Goal: Task Accomplishment & Management: Use online tool/utility

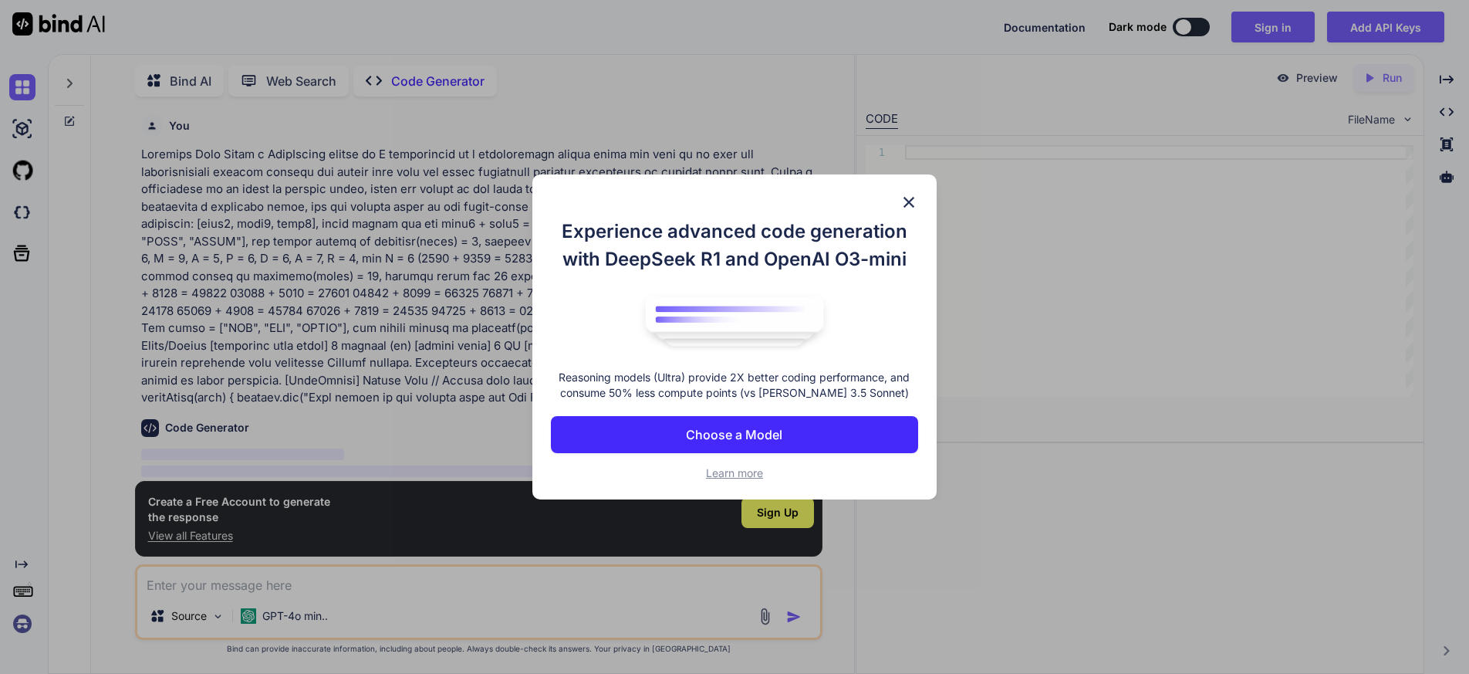
click at [911, 203] on img at bounding box center [909, 202] width 19 height 19
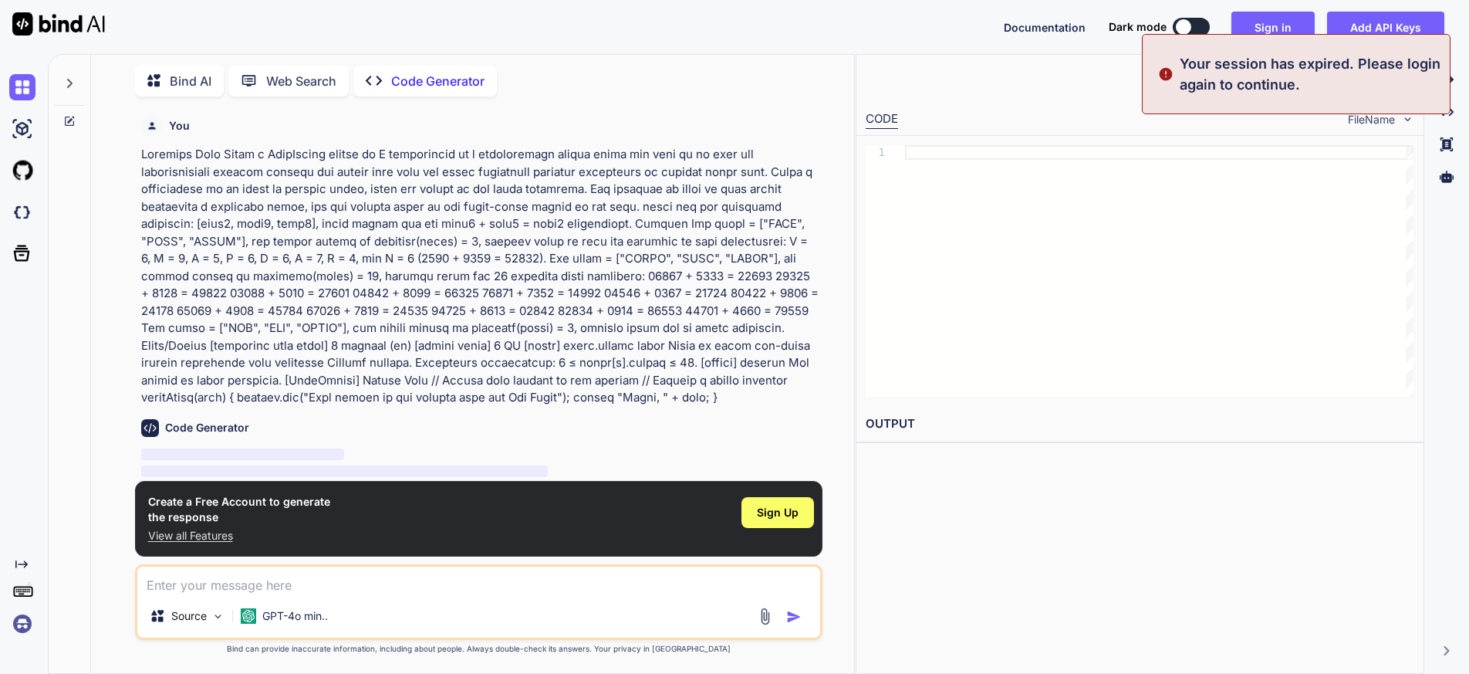
click at [1387, 67] on p "Your session has expired. Please login again to continue." at bounding box center [1310, 74] width 261 height 42
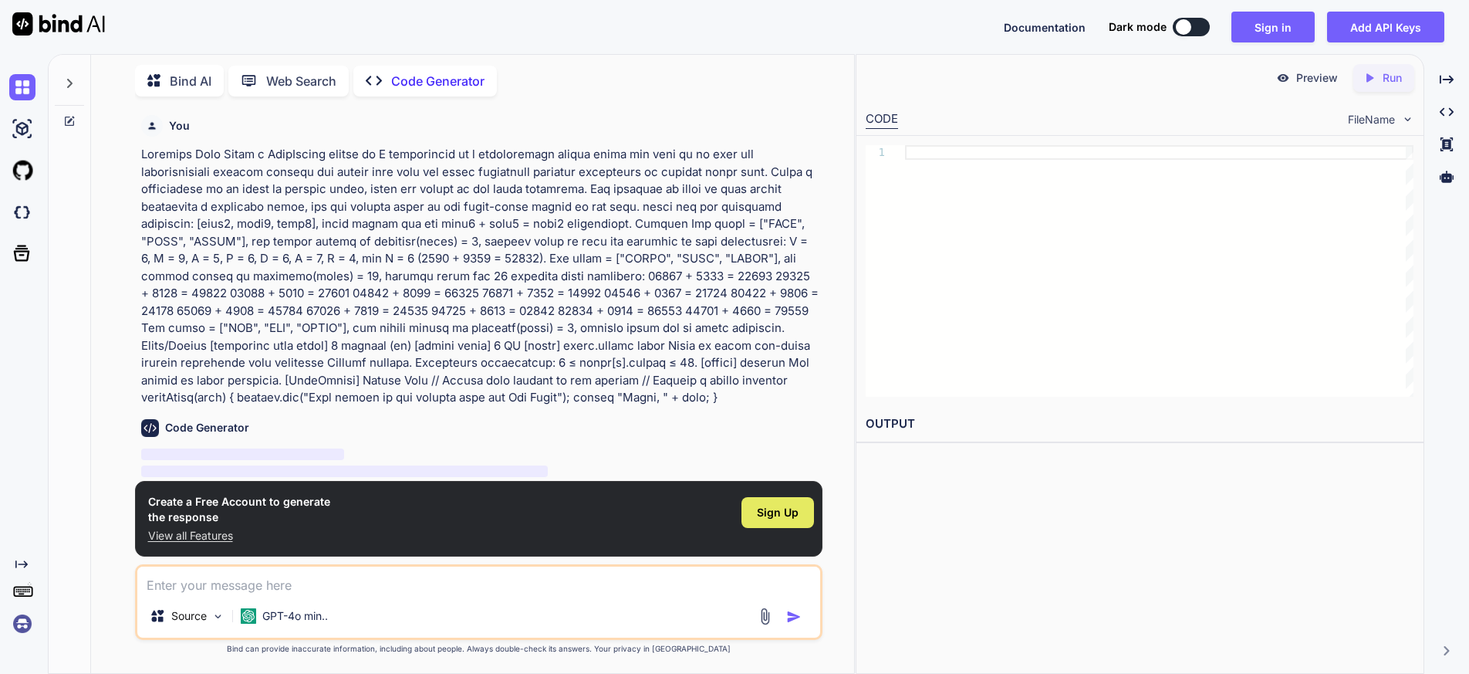
click at [804, 510] on div "Sign Up" at bounding box center [777, 512] width 73 height 31
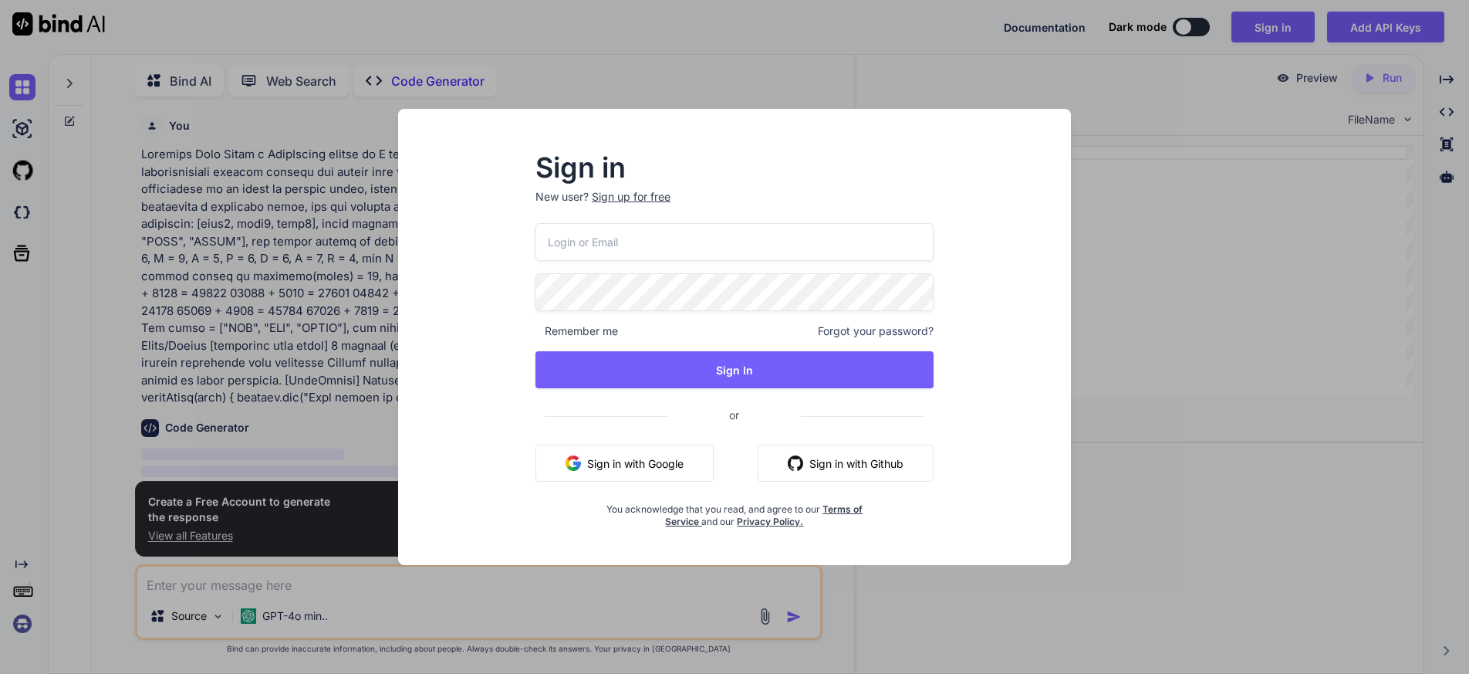
click at [663, 464] on button "Sign in with Google" at bounding box center [624, 462] width 178 height 37
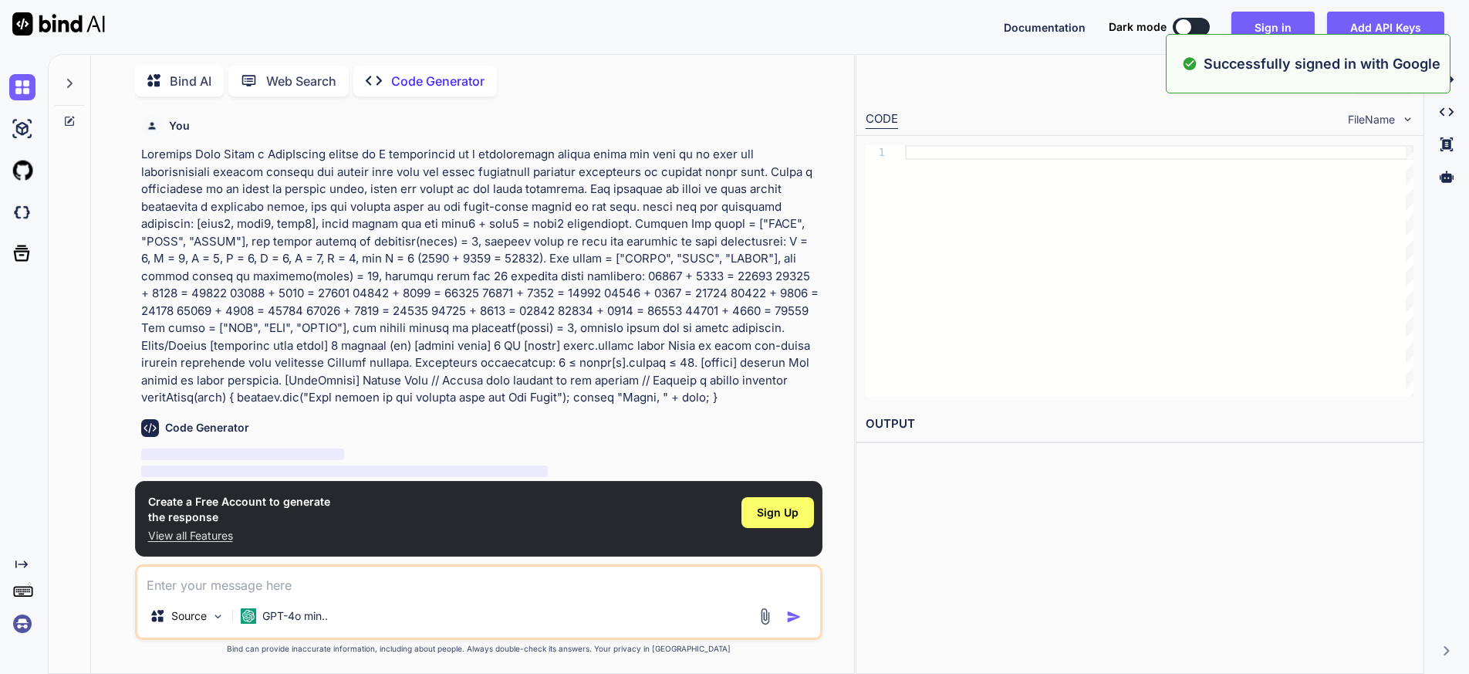
click at [1089, 573] on div "Preview Created with Pixso. Run CODE FileName 1 OUTPUT" at bounding box center [1140, 364] width 569 height 620
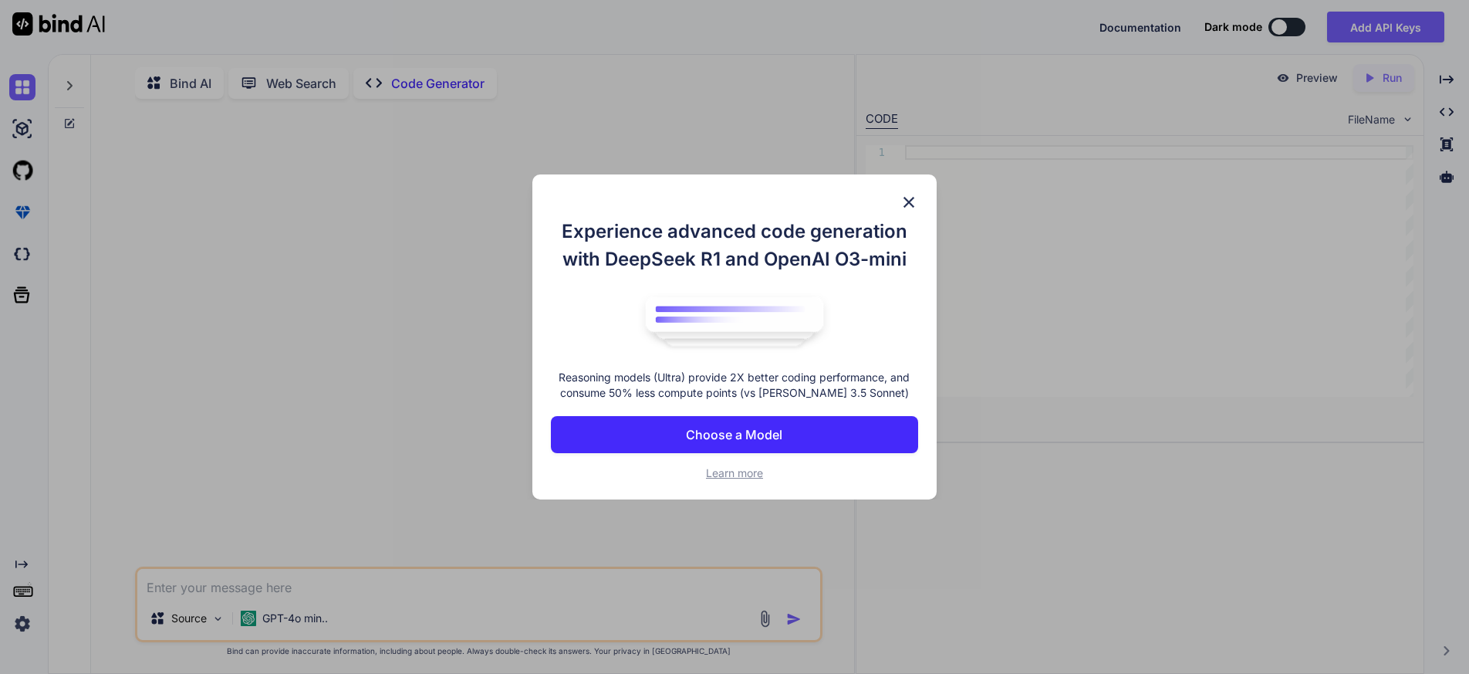
click at [903, 201] on img at bounding box center [909, 202] width 19 height 19
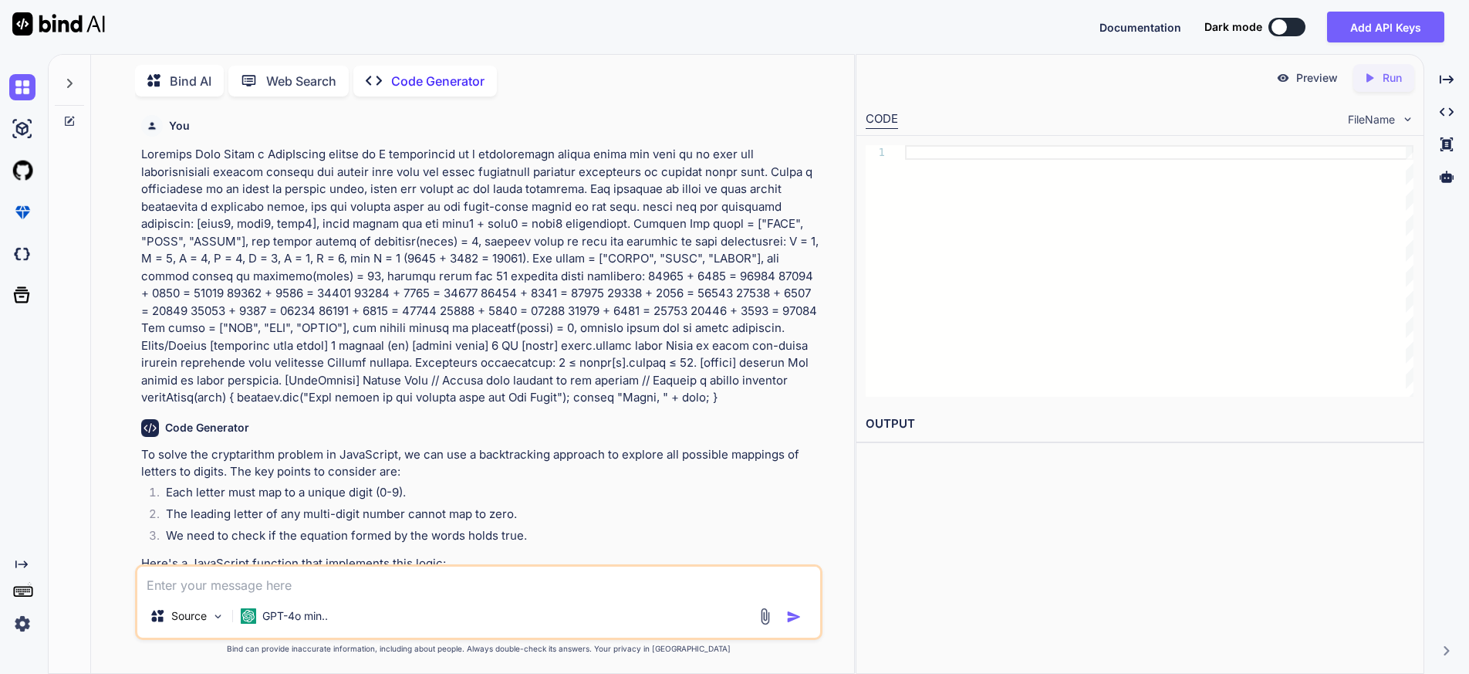
scroll to position [326, 0]
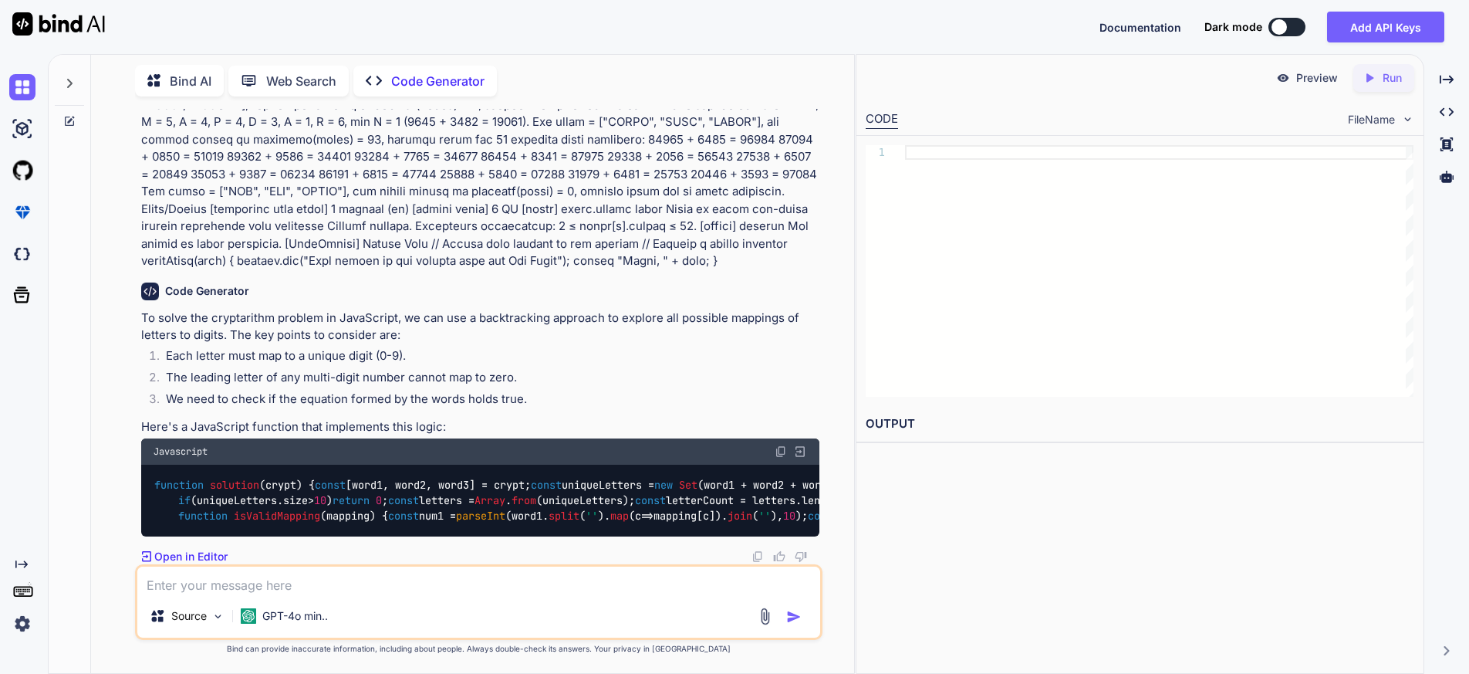
click at [784, 445] on img at bounding box center [781, 451] width 12 height 12
click at [562, 464] on div "function solution ( crypt ) { const [word1, word2, word3] = crypt; const unique…" at bounding box center [480, 500] width 679 height 72
